Goal: Information Seeking & Learning: Learn about a topic

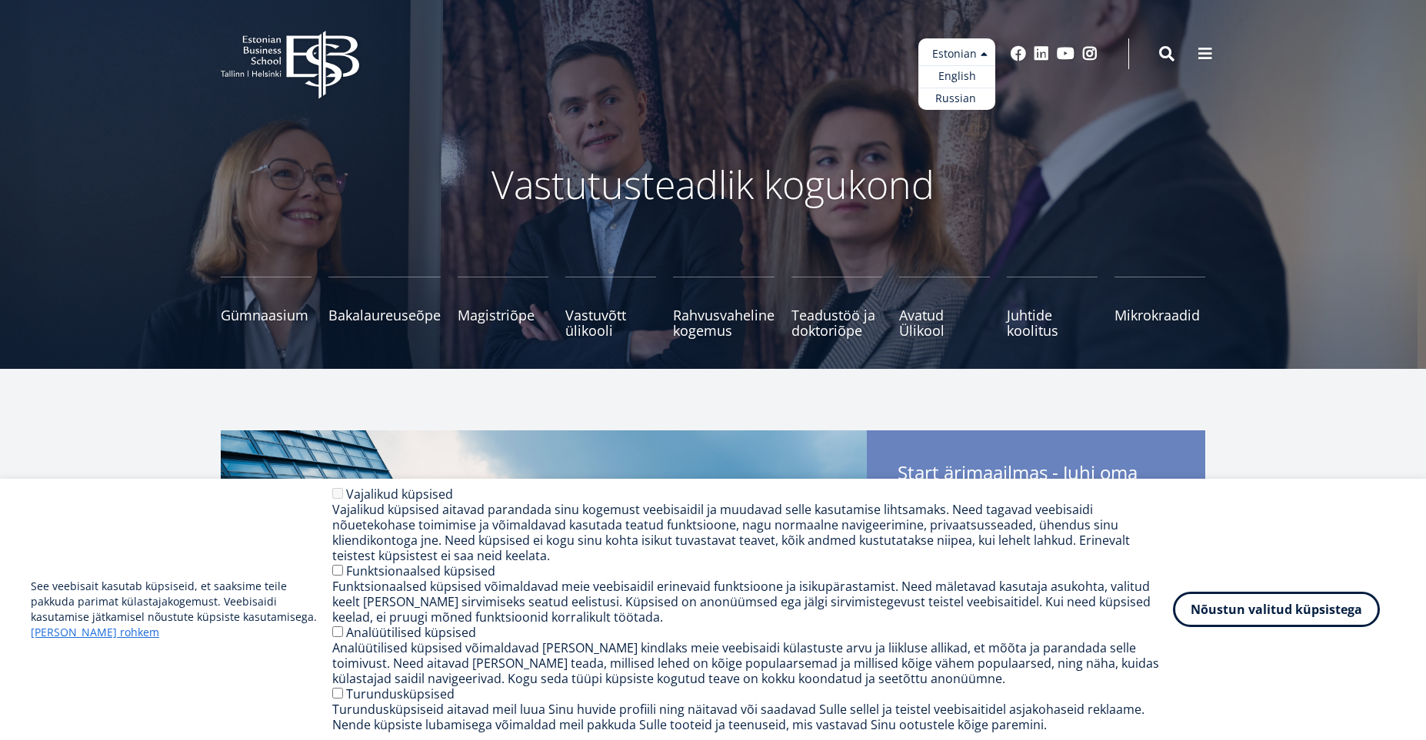
click at [989, 59] on ul "Estonian English Russian" at bounding box center [956, 74] width 77 height 72
click at [962, 80] on link "English" at bounding box center [956, 76] width 77 height 22
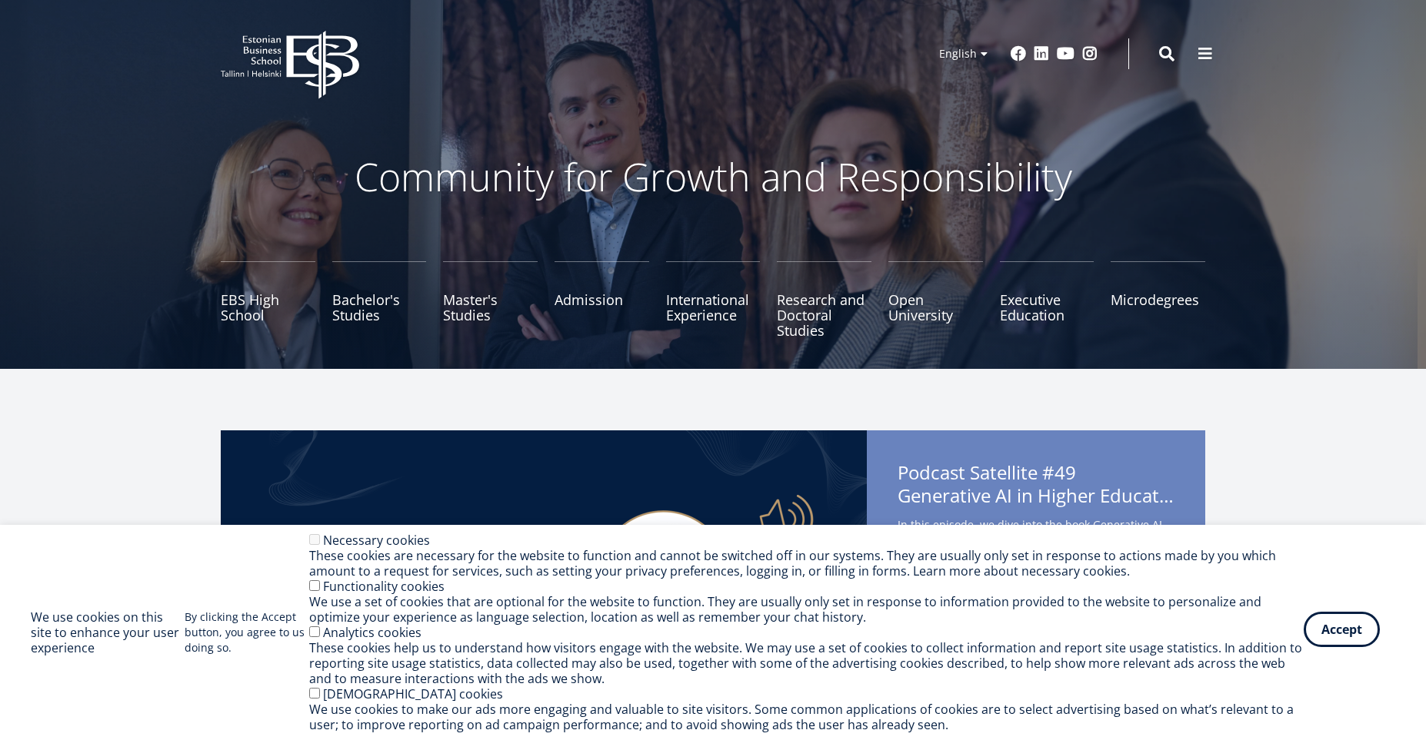
click at [1352, 635] on button "Accept" at bounding box center [1341, 629] width 76 height 35
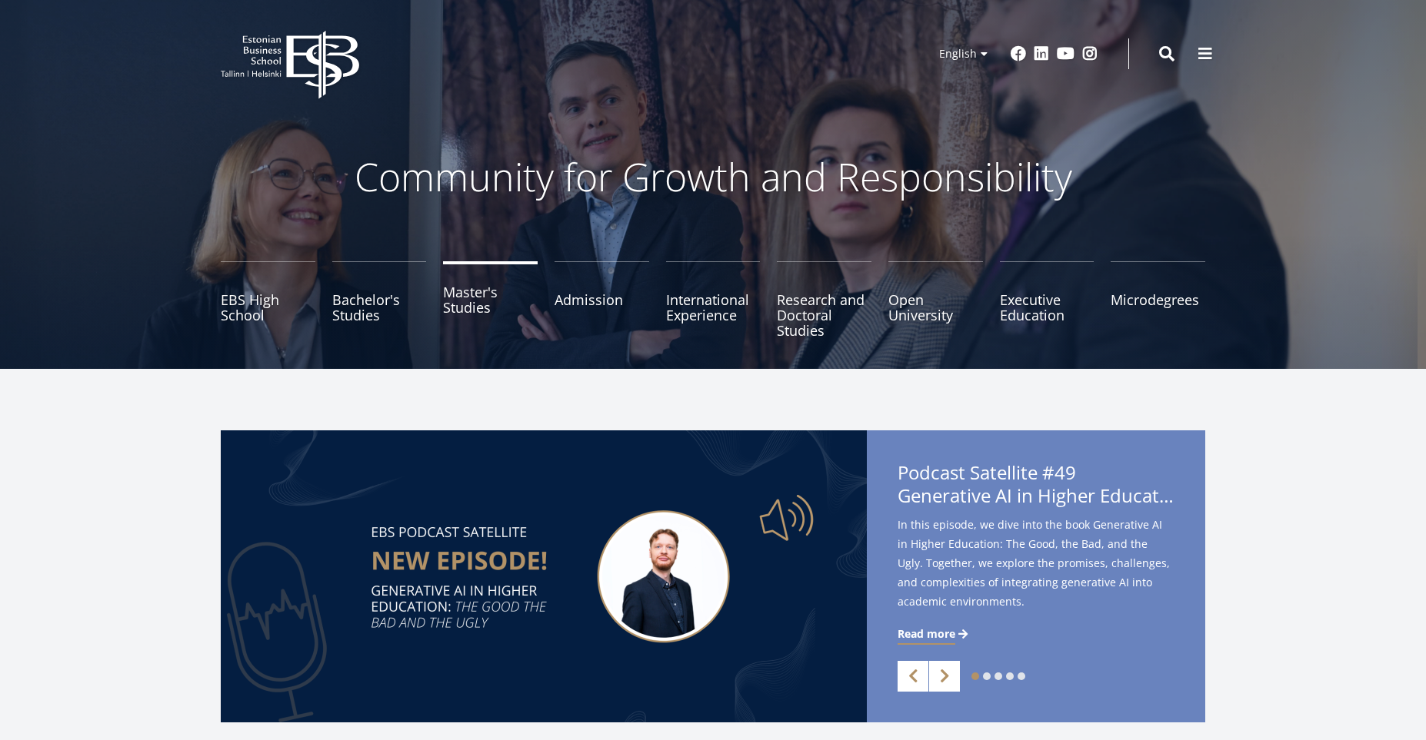
click at [477, 318] on link "Master's Studies" at bounding box center [490, 299] width 95 height 77
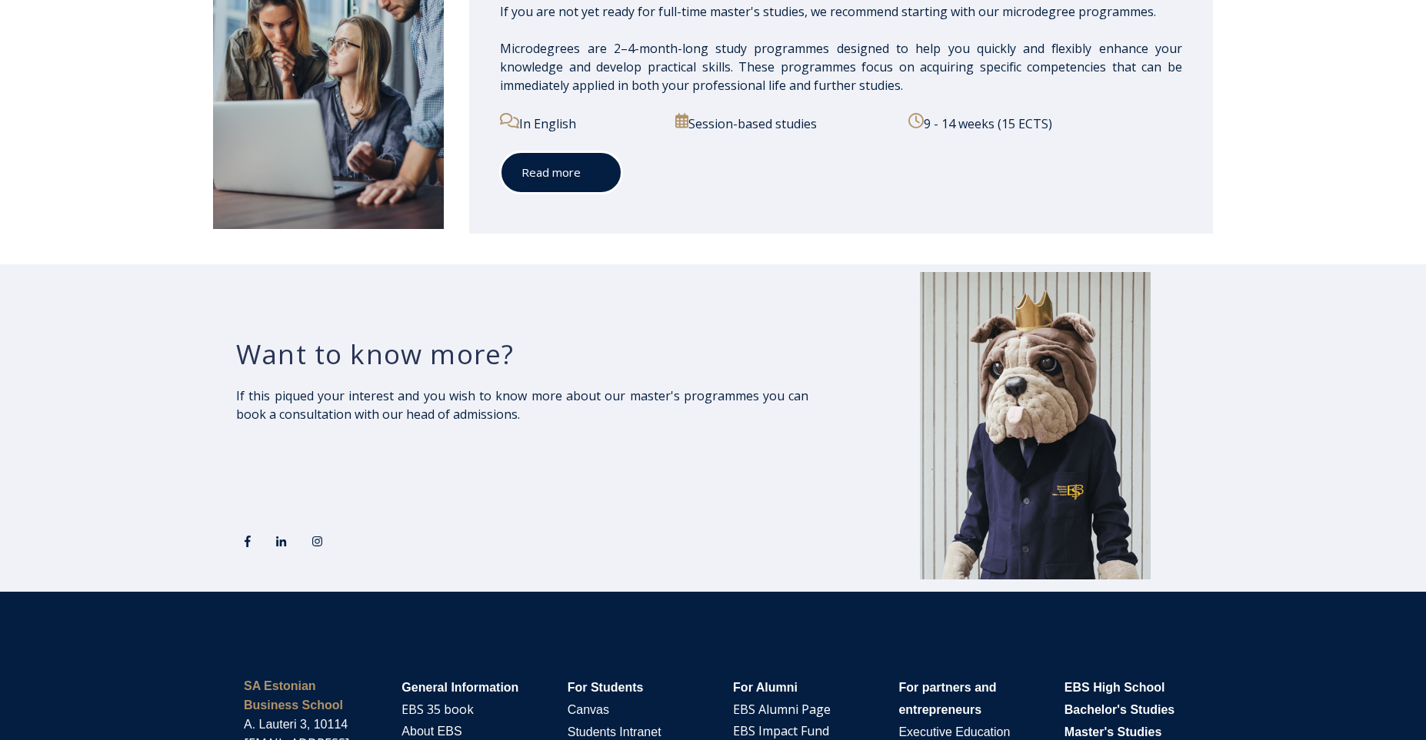
scroll to position [2653, 0]
